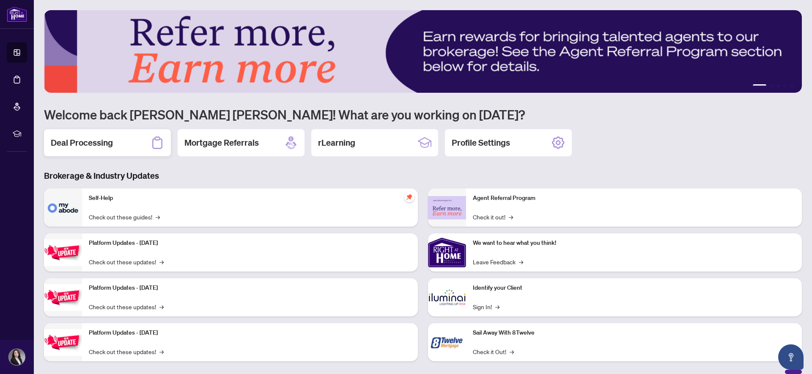
scroll to position [10, 0]
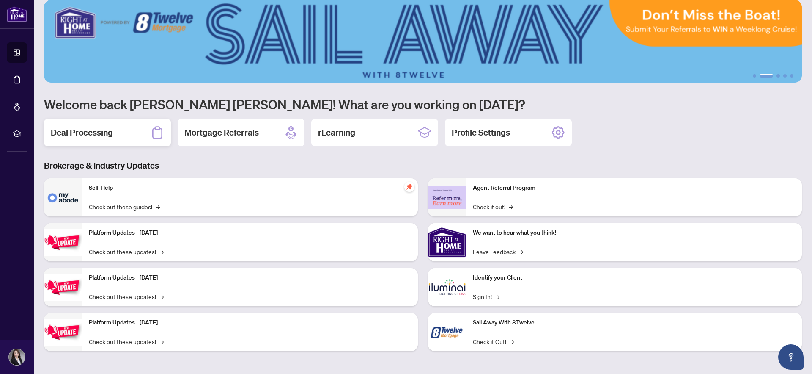
click at [108, 133] on h2 "Deal Processing" at bounding box center [82, 132] width 62 height 12
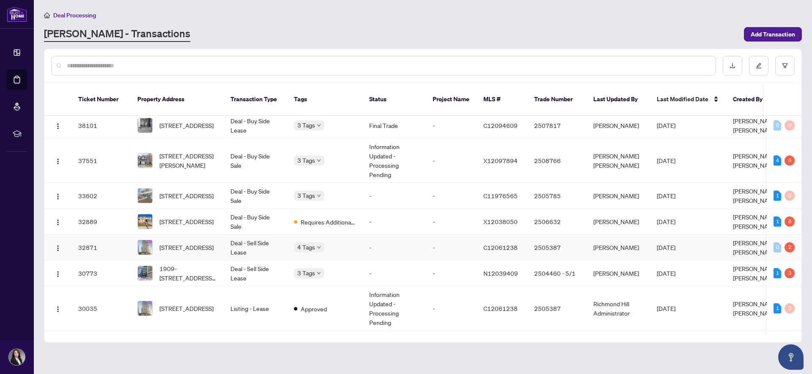
scroll to position [94, 0]
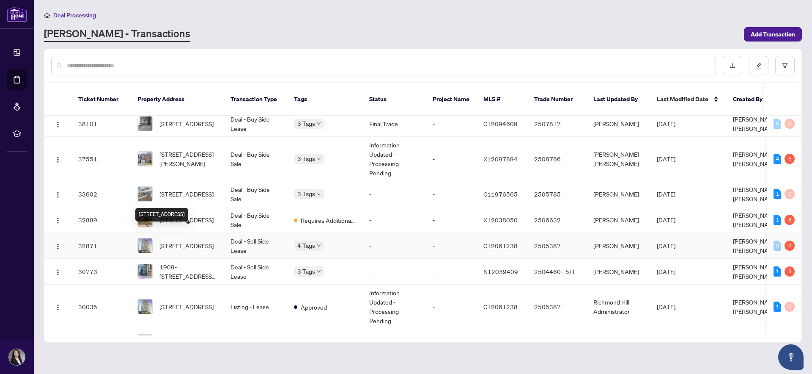
click at [189, 241] on span "[STREET_ADDRESS]" at bounding box center [186, 245] width 54 height 9
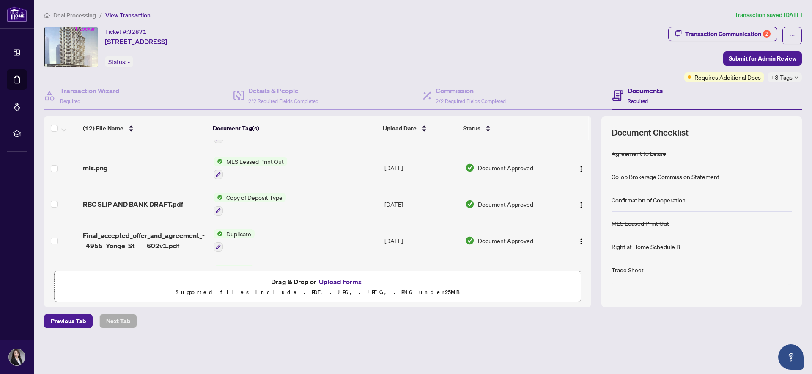
scroll to position [305, 0]
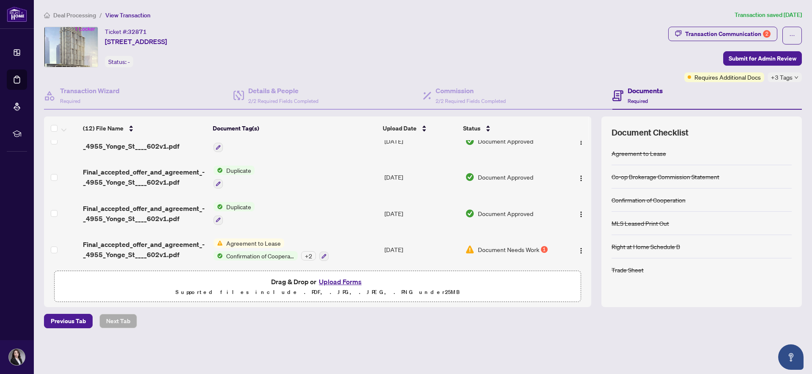
click at [346, 279] on button "Upload Forms" at bounding box center [340, 281] width 48 height 11
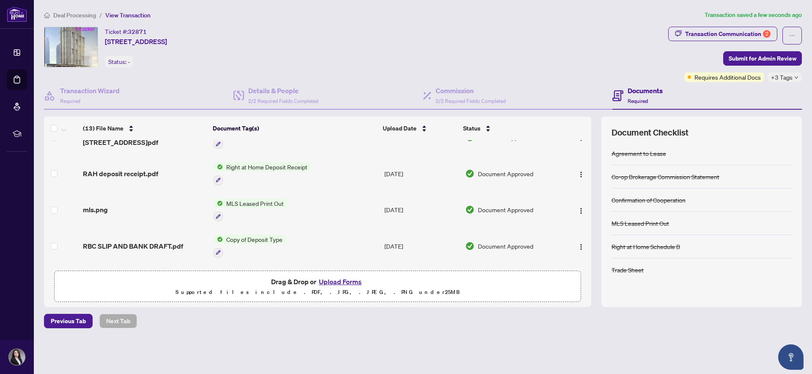
scroll to position [0, 0]
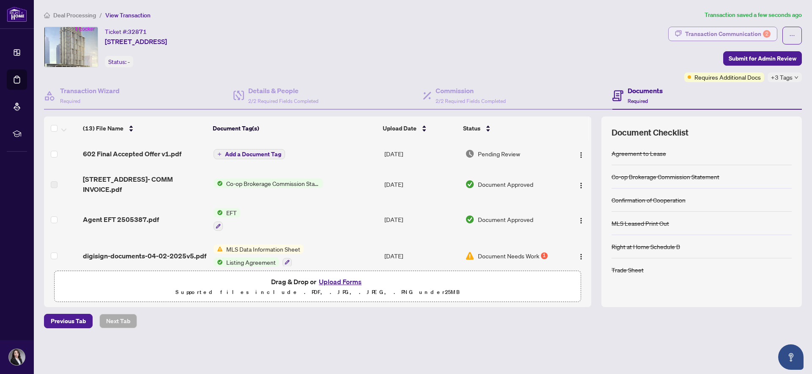
click at [725, 33] on div "Transaction Communication 2" at bounding box center [727, 34] width 85 height 14
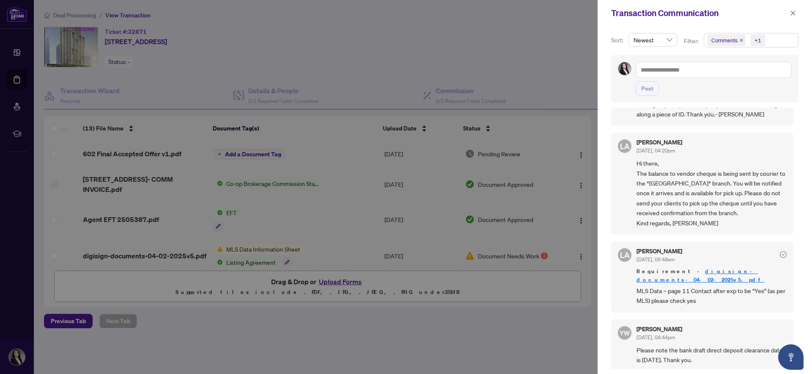
scroll to position [78, 0]
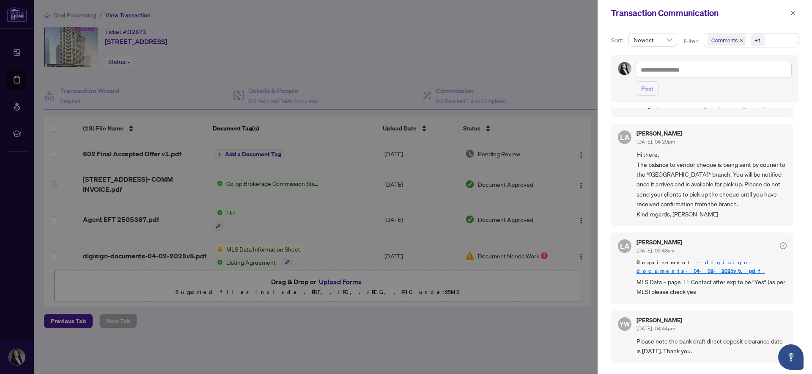
click at [543, 53] on div at bounding box center [406, 187] width 812 height 374
click at [796, 12] on button "button" at bounding box center [793, 13] width 11 height 10
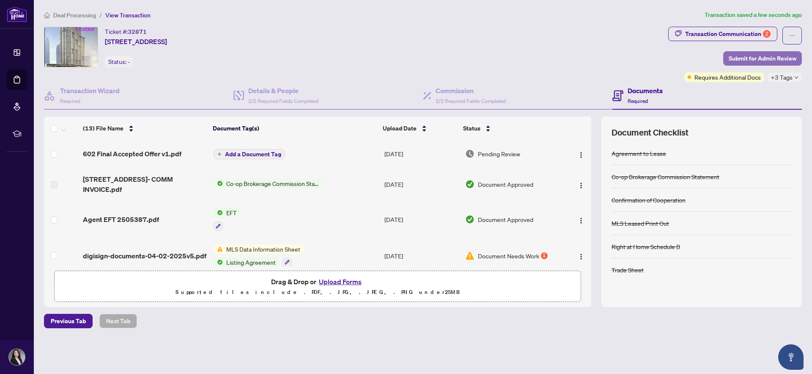
click at [764, 58] on span "Submit for Admin Review" at bounding box center [763, 59] width 68 height 14
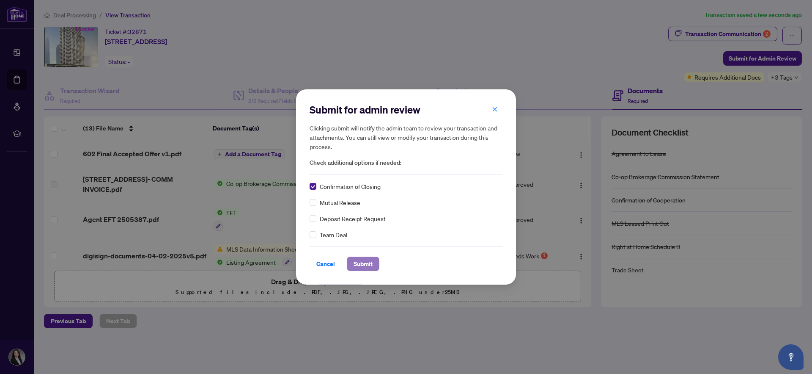
click at [354, 264] on span "Submit" at bounding box center [363, 264] width 19 height 14
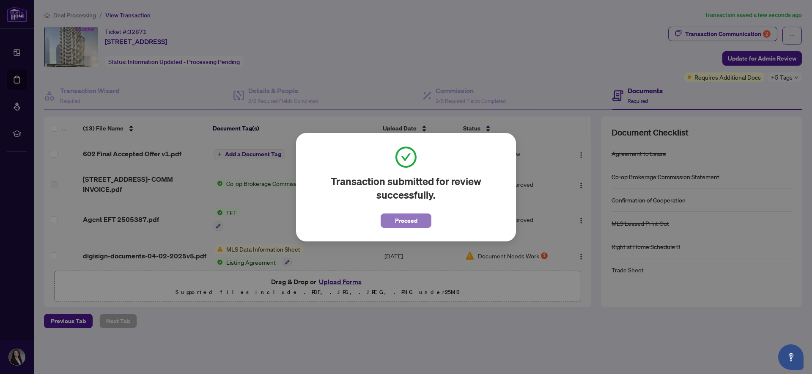
click at [408, 220] on span "Proceed" at bounding box center [406, 221] width 22 height 14
